Goal: Information Seeking & Learning: Learn about a topic

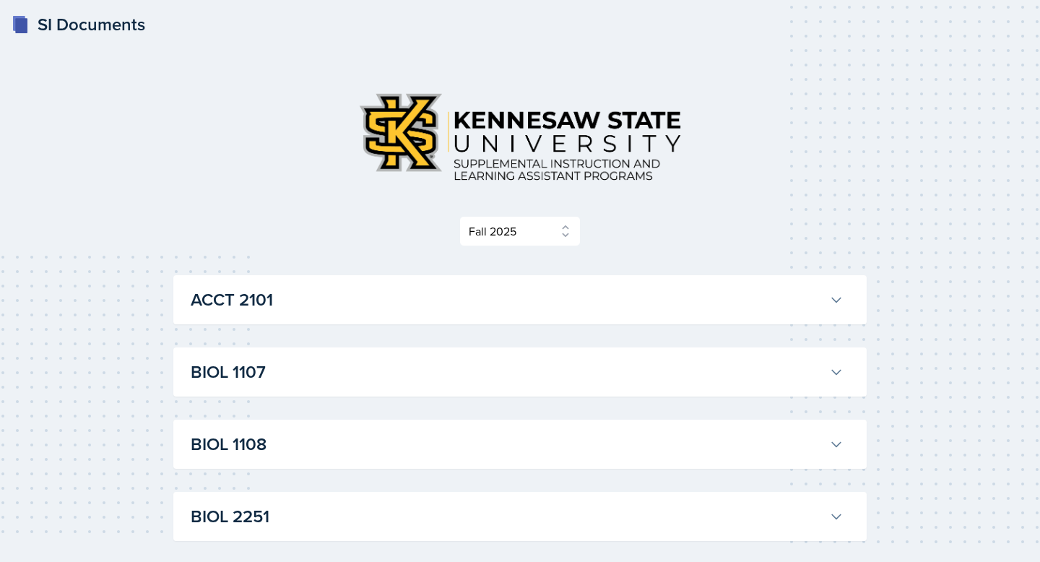
select select "2bed604d-1099-4043-b1bc-2365e8740244"
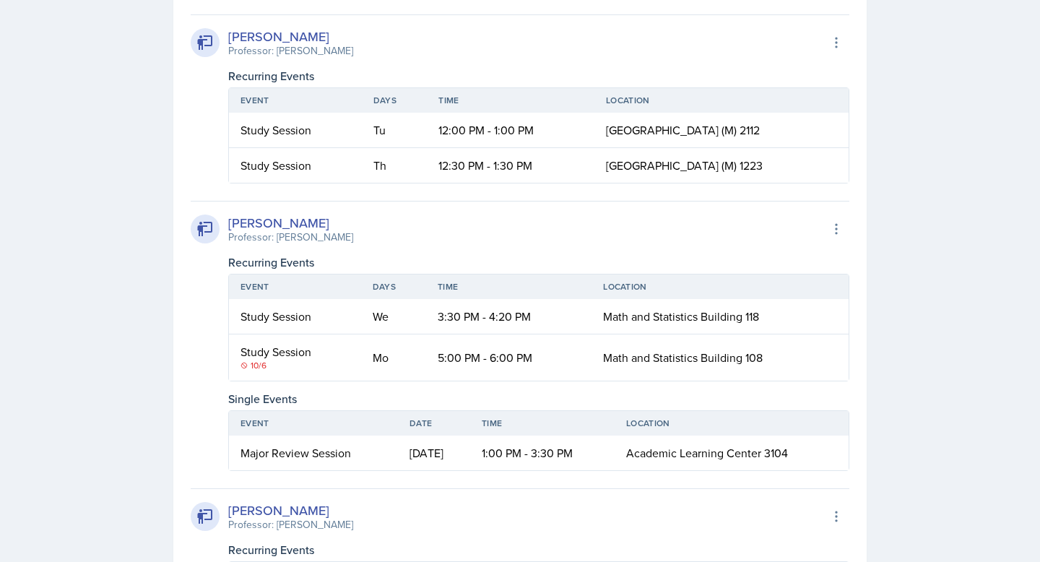
scroll to position [2273, 0]
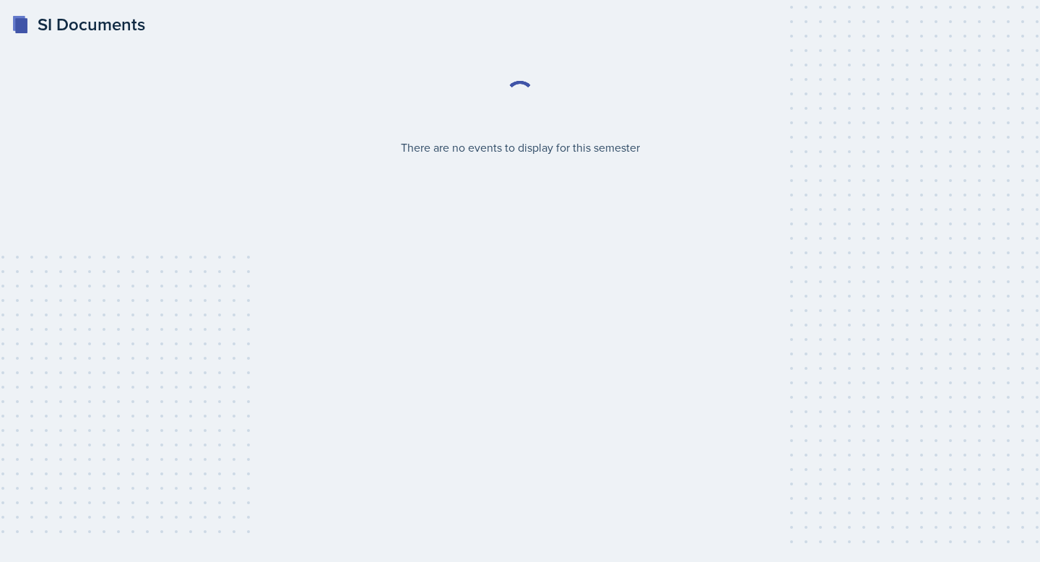
select select "2bed604d-1099-4043-b1bc-2365e8740244"
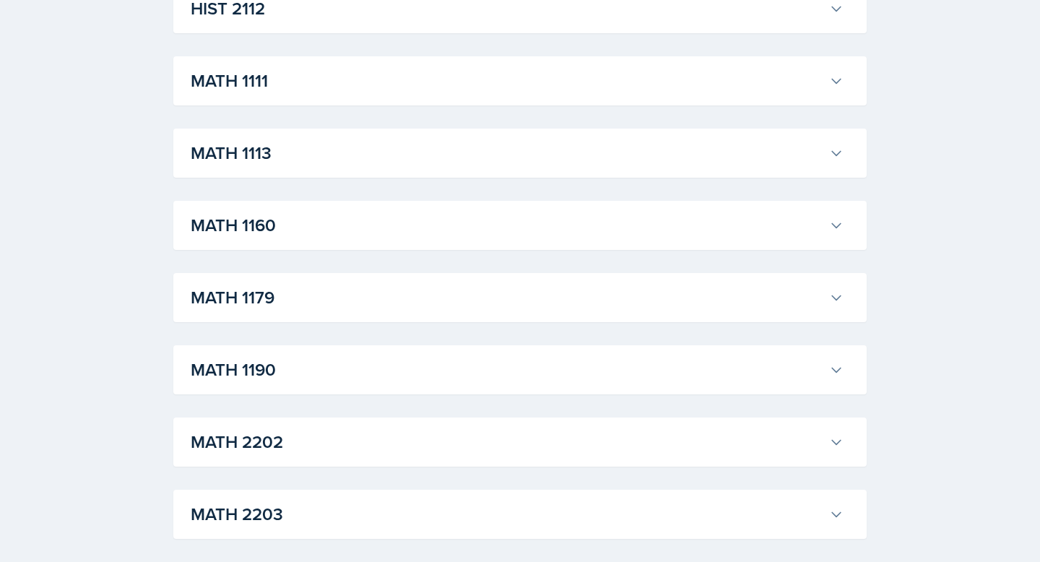
scroll to position [1307, 0]
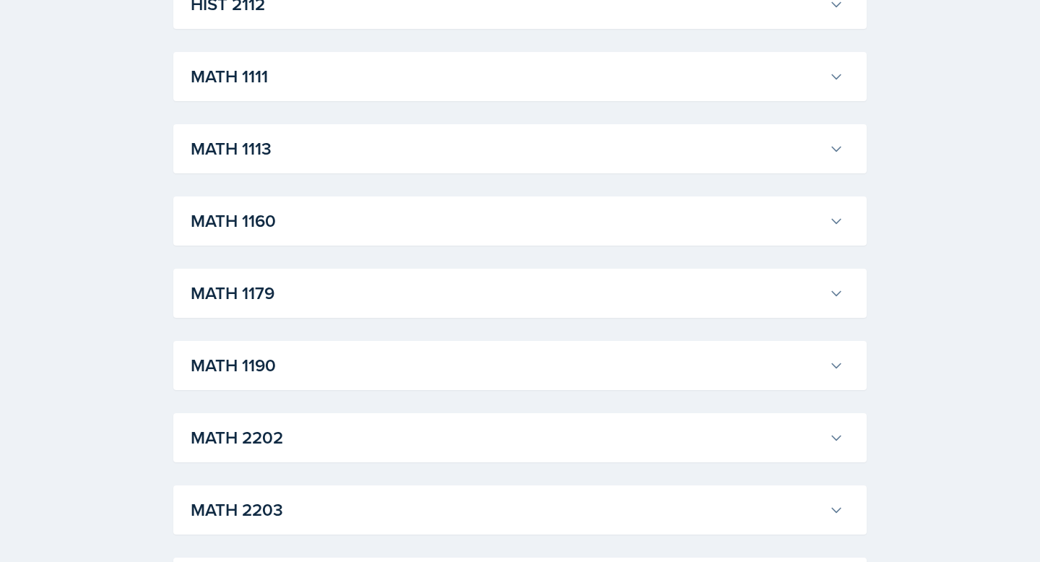
click at [421, 432] on h3 "MATH 2202" at bounding box center [507, 438] width 633 height 26
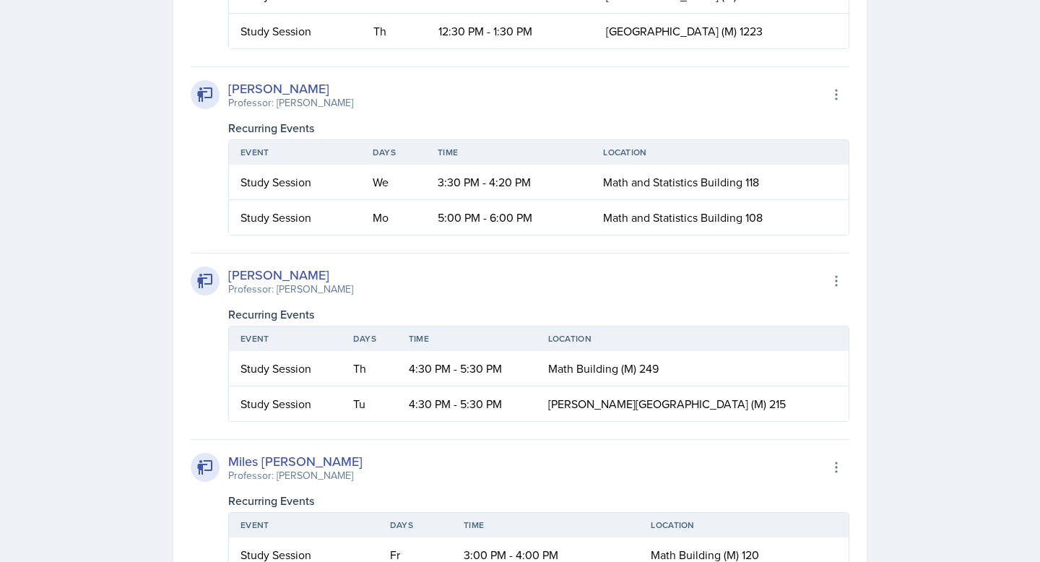
scroll to position [2390, 0]
